Goal: Obtain resource: Download file/media

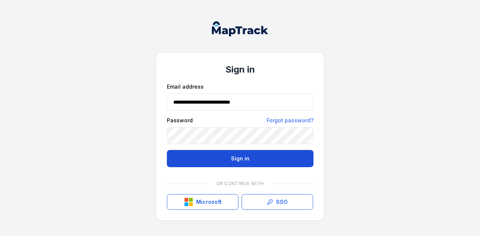
click at [210, 155] on button "Sign in" at bounding box center [240, 158] width 147 height 17
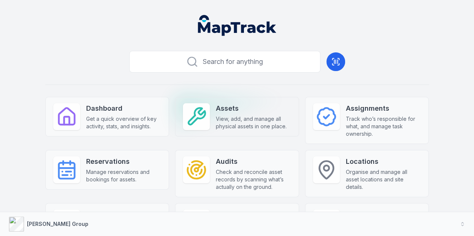
click at [216, 108] on strong "Assets" at bounding box center [253, 108] width 75 height 10
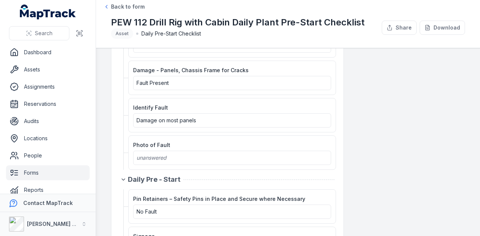
scroll to position [787, 0]
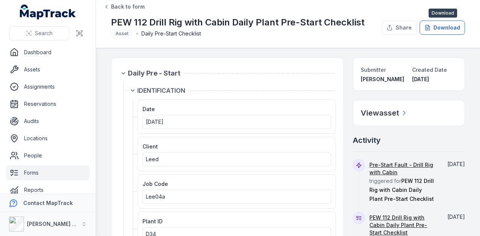
click at [453, 27] on button "Download" at bounding box center [441, 28] width 45 height 14
